Goal: Use online tool/utility: Use online tool/utility

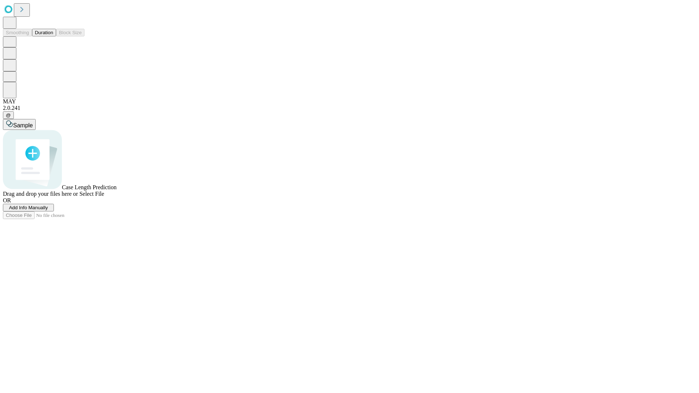
click at [53, 36] on button "Duration" at bounding box center [44, 33] width 24 height 8
click at [48, 210] on span "Add Info Manually" at bounding box center [28, 207] width 39 height 5
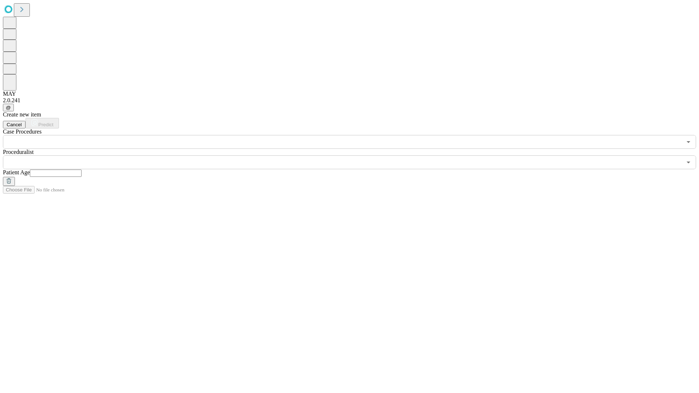
click at [82, 170] on input "text" at bounding box center [56, 173] width 52 height 7
type input "**"
click at [354, 155] on input "text" at bounding box center [342, 162] width 679 height 14
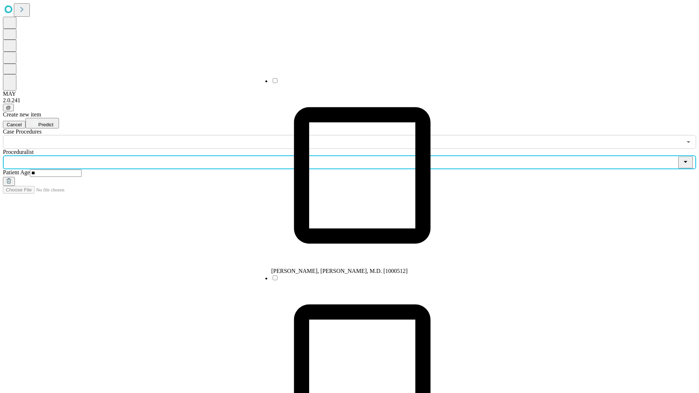
click at [355, 83] on li "[PERSON_NAME], [PERSON_NAME], M.D. [1000512]" at bounding box center [362, 175] width 182 height 197
click at [153, 135] on input "text" at bounding box center [342, 142] width 679 height 14
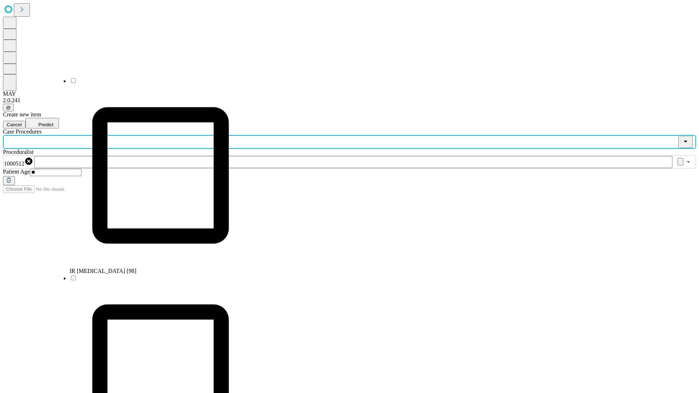
click at [153, 83] on li "IR [MEDICAL_DATA] [98]" at bounding box center [161, 175] width 182 height 197
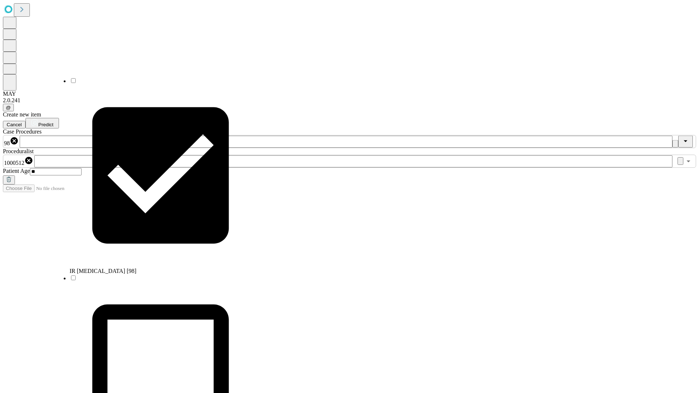
click at [53, 122] on span "Predict" at bounding box center [45, 124] width 15 height 5
